Goal: Task Accomplishment & Management: Complete application form

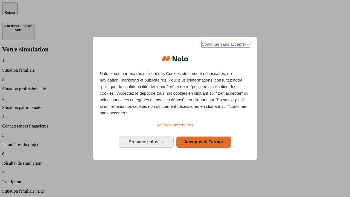
click at [225, 45] on span "Continuer sans accepter →" at bounding box center [226, 44] width 49 height 7
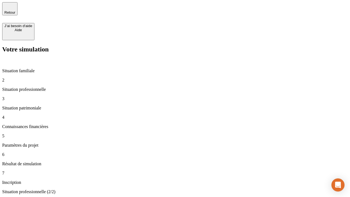
type input "30 000"
type input "40 000"
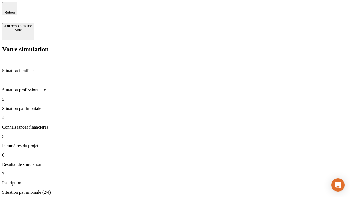
type input "1 100"
type input "20"
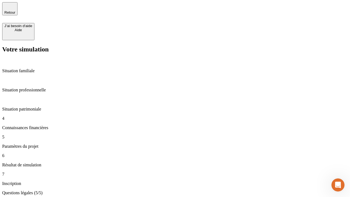
type input "40"
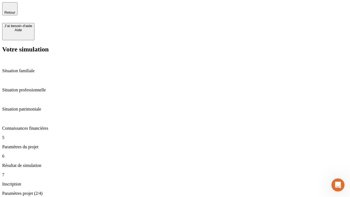
type input "62"
type input "50 000"
type input "640"
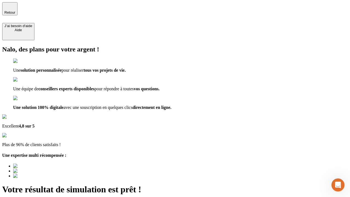
type input "[EMAIL_ADDRESS][DOMAIN_NAME]"
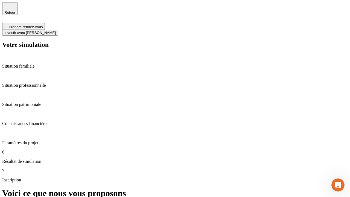
click at [56, 31] on span "Investir avec [PERSON_NAME]" at bounding box center [29, 33] width 51 height 4
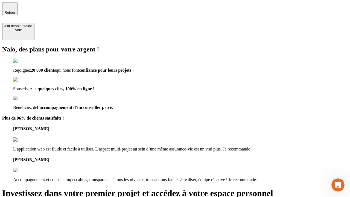
type input "[PERSON_NAME][EMAIL_ADDRESS][DOMAIN_NAME]"
